Goal: Feedback & Contribution: Leave review/rating

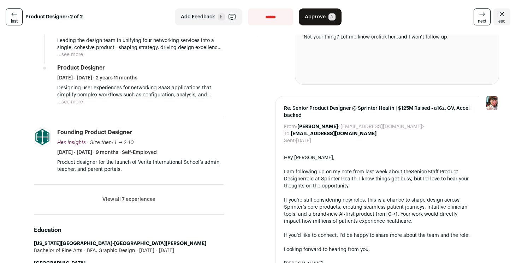
scroll to position [362, 0]
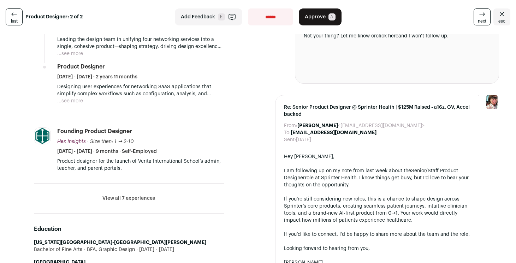
click at [112, 199] on button "View all 7 experiences" at bounding box center [128, 198] width 53 height 7
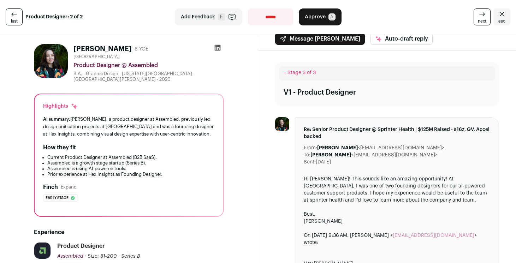
scroll to position [4, 0]
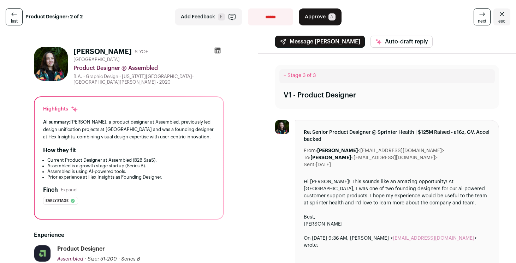
click at [206, 18] on span "Add Feedback" at bounding box center [198, 16] width 34 height 7
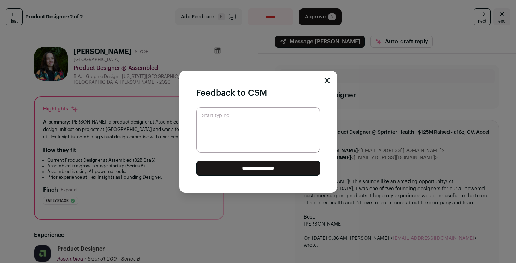
click at [249, 126] on textarea "Start typing" at bounding box center [258, 129] width 124 height 45
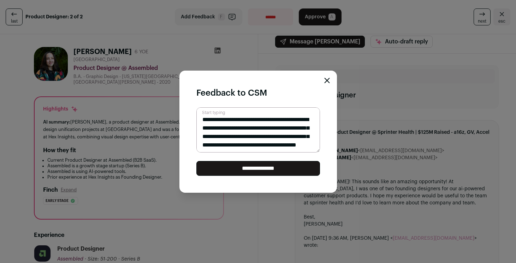
scroll to position [15, 0]
type textarea "**********"
click at [257, 167] on input "**********" at bounding box center [258, 168] width 124 height 15
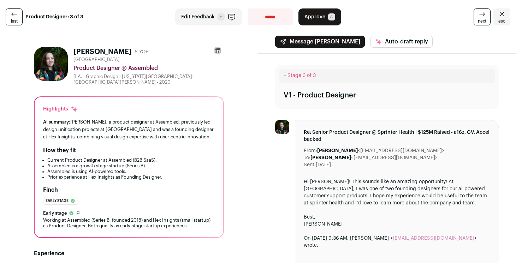
click at [265, 14] on select "**********" at bounding box center [269, 16] width 45 height 17
select select "**********"
click at [247, 8] on select "**********" at bounding box center [269, 16] width 45 height 17
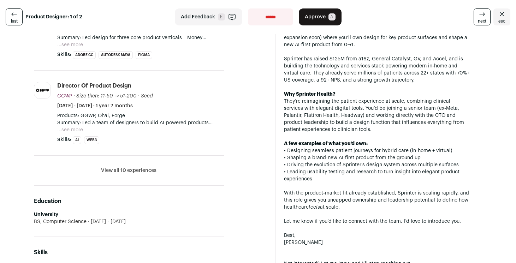
scroll to position [309, 0]
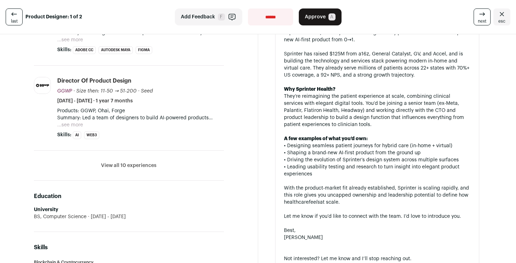
click at [132, 164] on button "View all 10 experiences" at bounding box center [128, 165] width 55 height 7
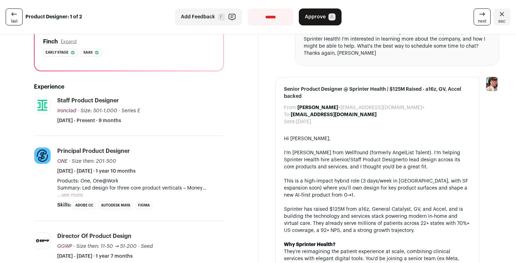
scroll to position [198, 0]
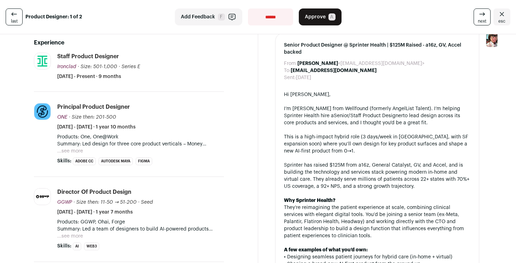
click at [74, 152] on button "...see more" at bounding box center [70, 151] width 26 height 7
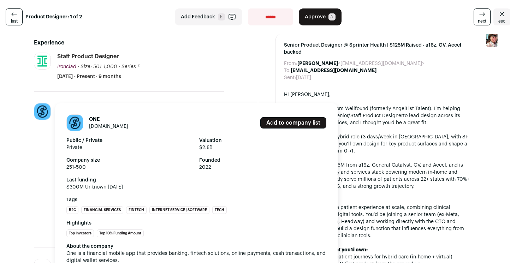
click at [44, 115] on img at bounding box center [42, 111] width 16 height 16
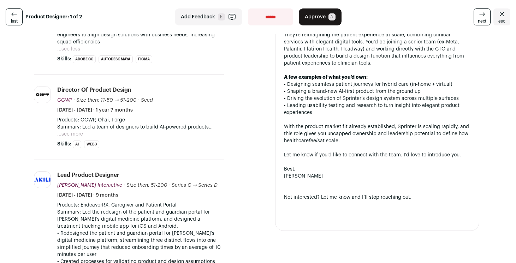
scroll to position [367, 0]
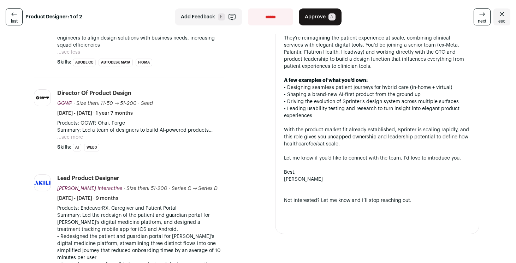
click at [473, 17] on link "next" at bounding box center [481, 16] width 17 height 17
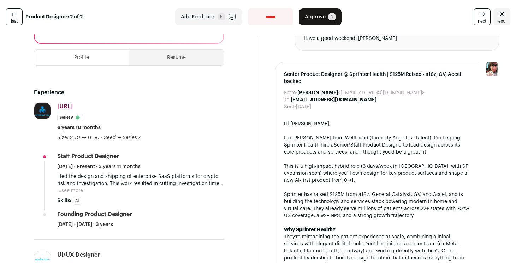
scroll to position [170, 0]
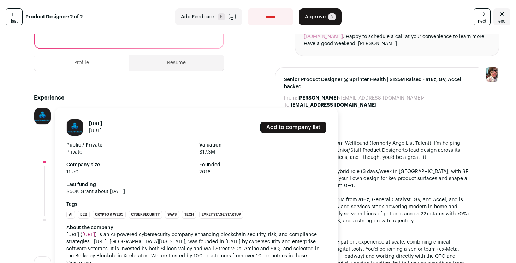
click at [48, 117] on img at bounding box center [42, 116] width 16 height 16
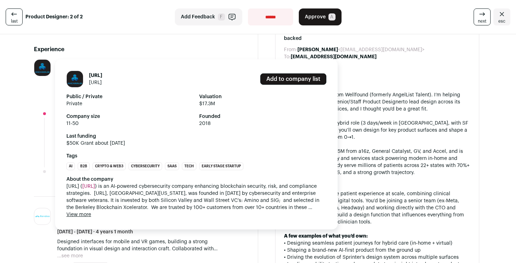
scroll to position [220, 0]
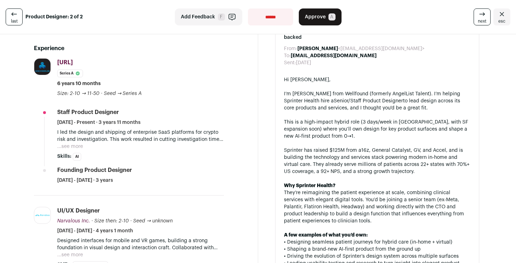
click at [478, 22] on span "next" at bounding box center [482, 21] width 8 height 6
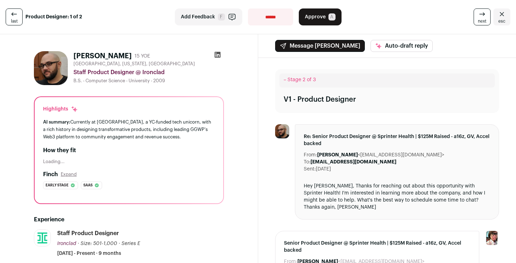
click at [478, 18] on icon at bounding box center [482, 14] width 8 height 8
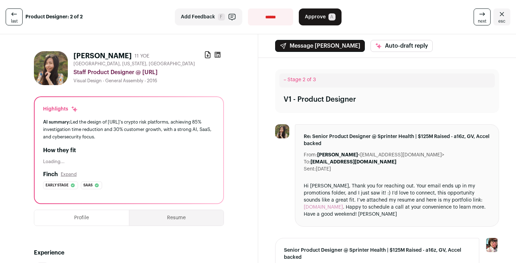
click at [479, 17] on icon at bounding box center [482, 14] width 8 height 8
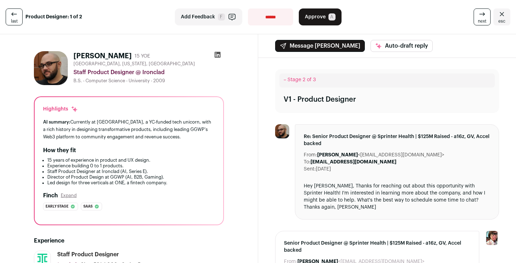
click at [479, 17] on icon at bounding box center [482, 14] width 8 height 8
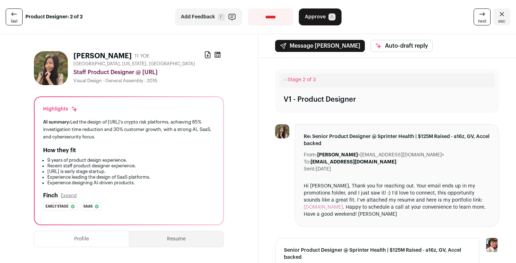
click at [479, 17] on icon at bounding box center [482, 14] width 8 height 8
